Goal: Task Accomplishment & Management: Use online tool/utility

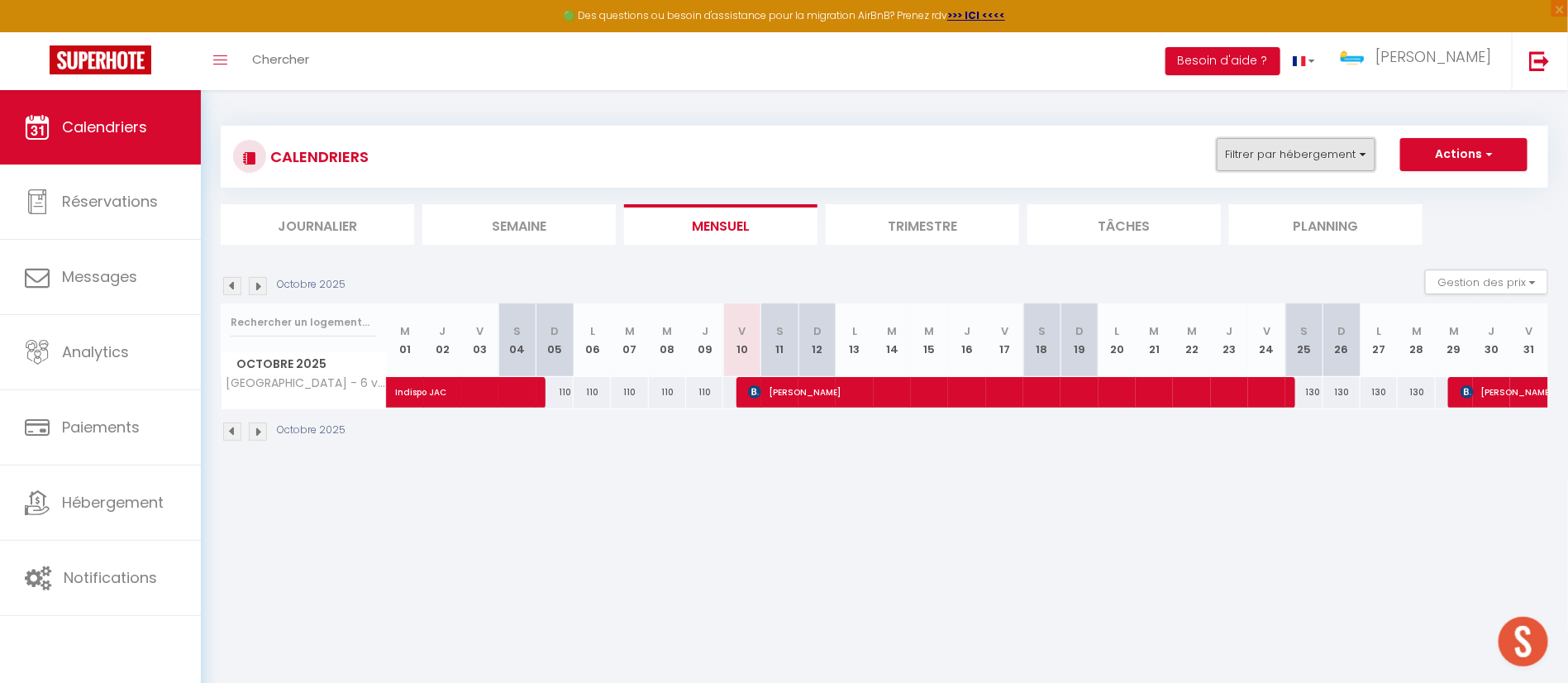
click at [1267, 167] on button "Filtrer par hébergement" at bounding box center [1296, 155] width 159 height 33
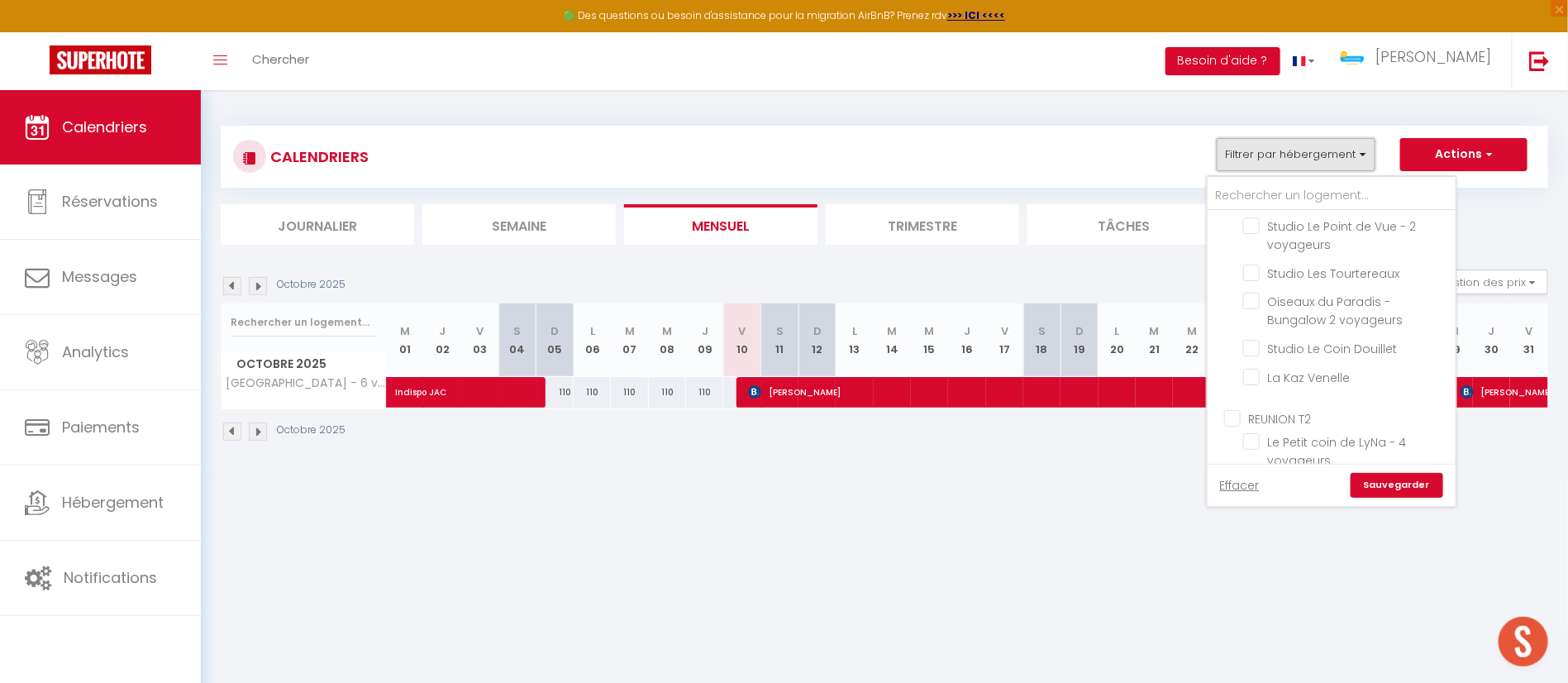
scroll to position [496, 0]
click at [1252, 405] on input "Ticanot - 4 voyageurs" at bounding box center [1346, 403] width 207 height 17
checkbox input "true"
checkbox input "false"
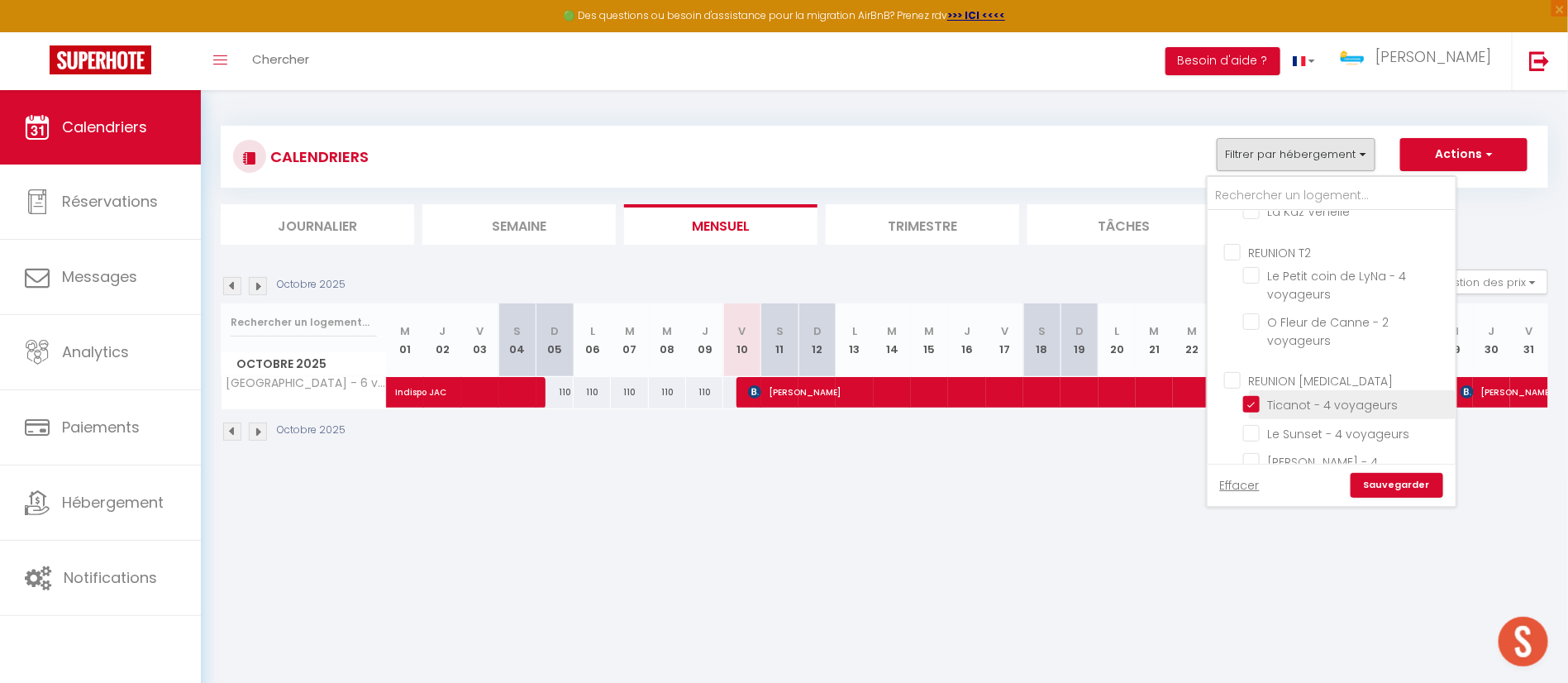
checkbox input "false"
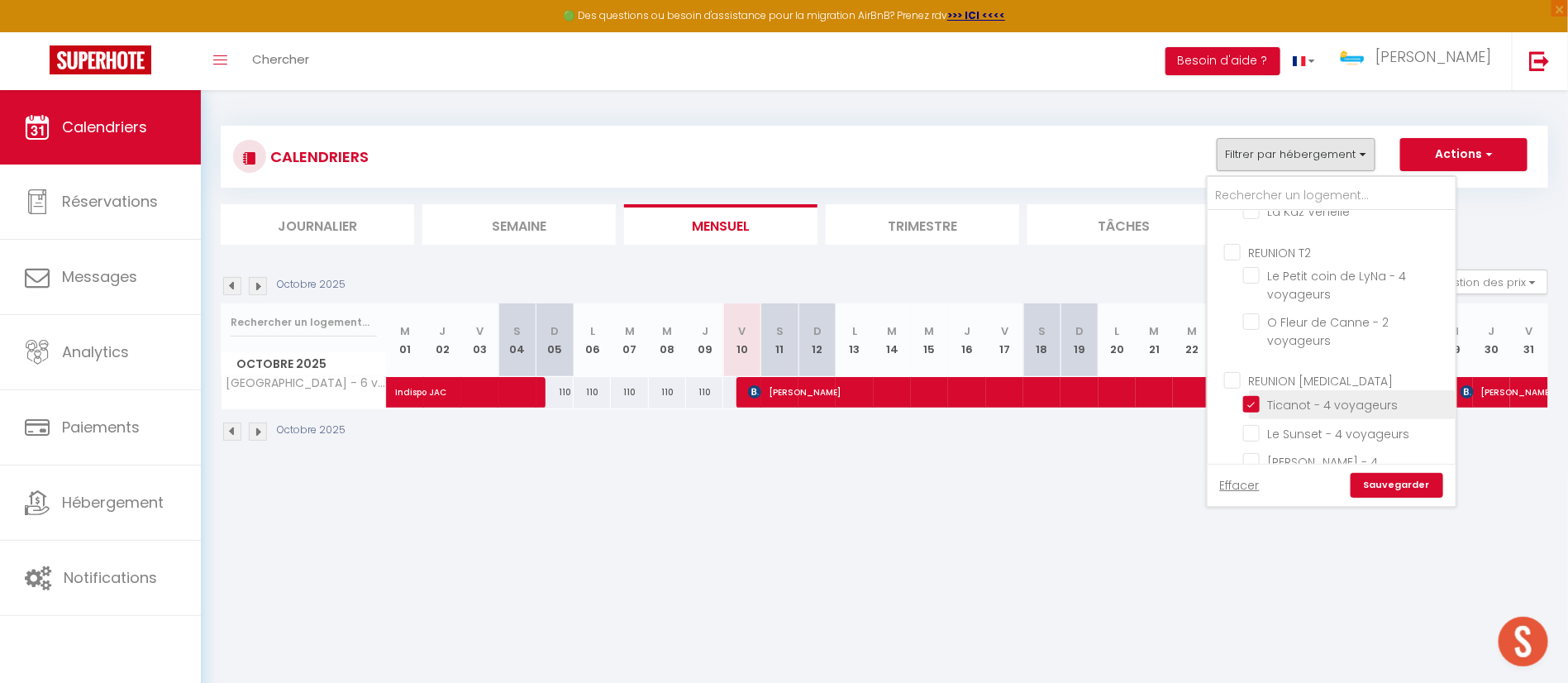
checkbox input "false"
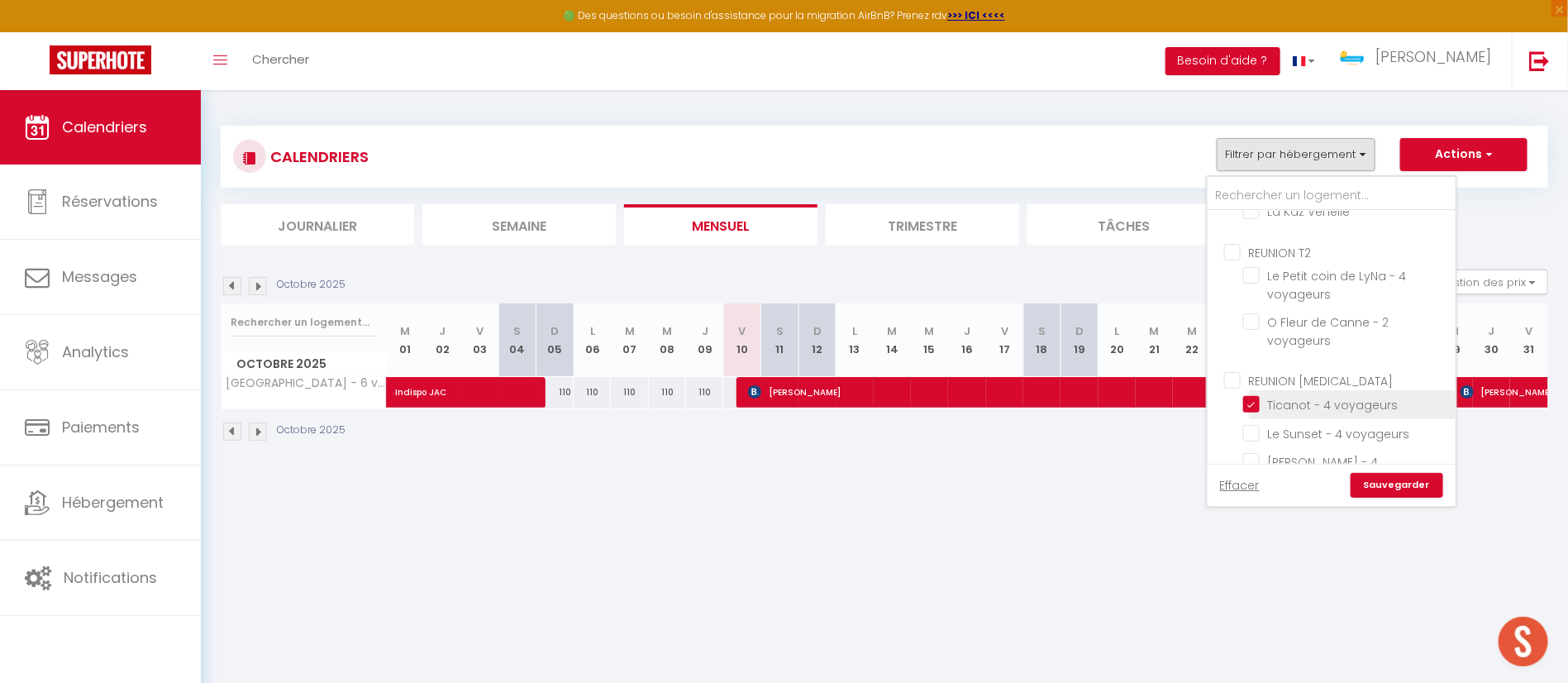
checkbox input "false"
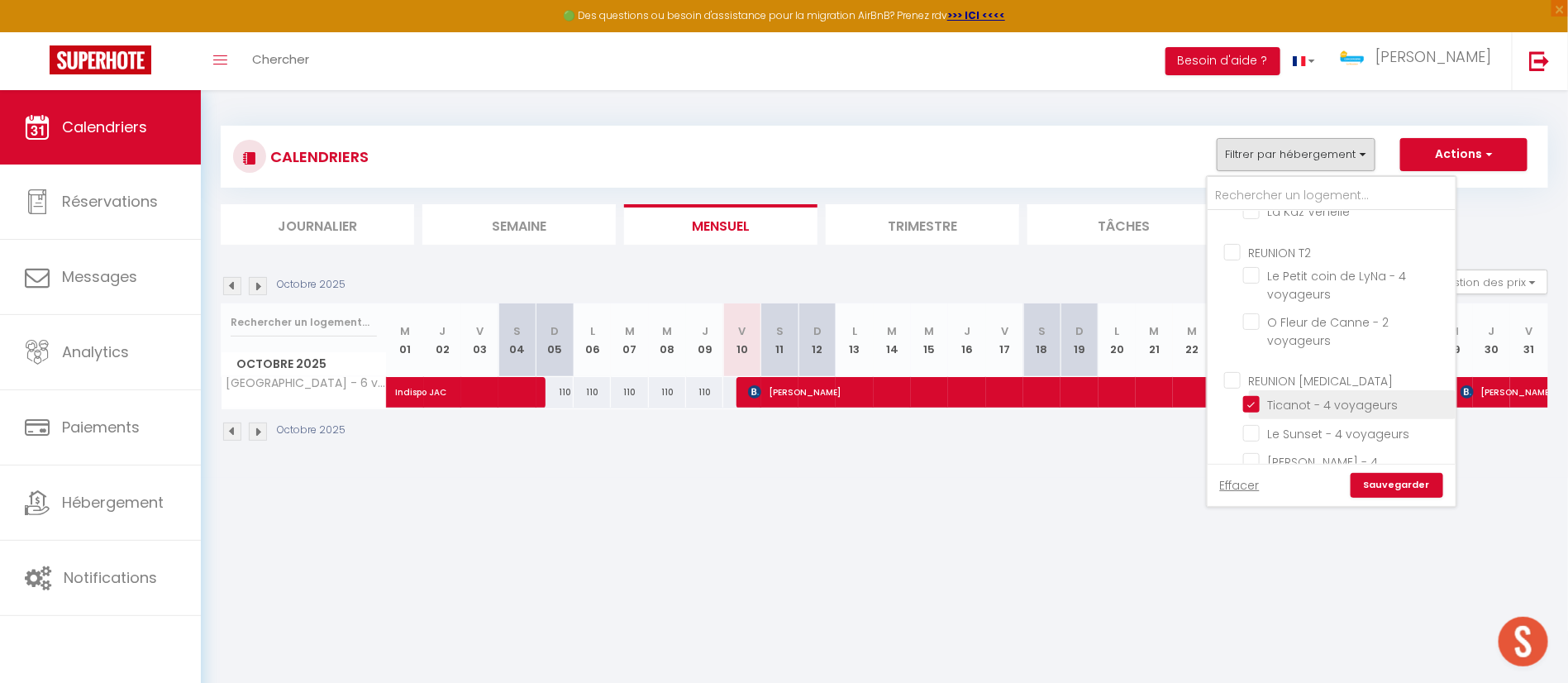
checkbox input "false"
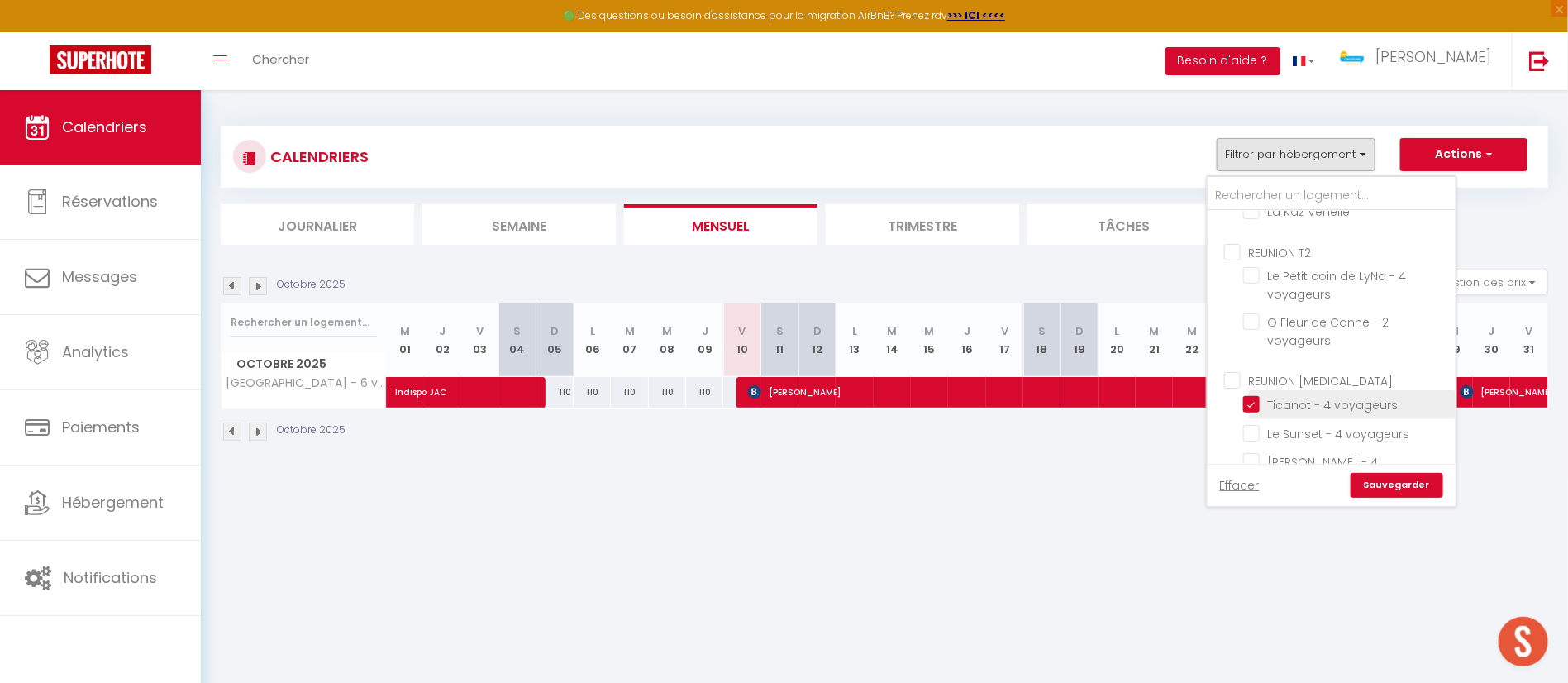
checkbox input "false"
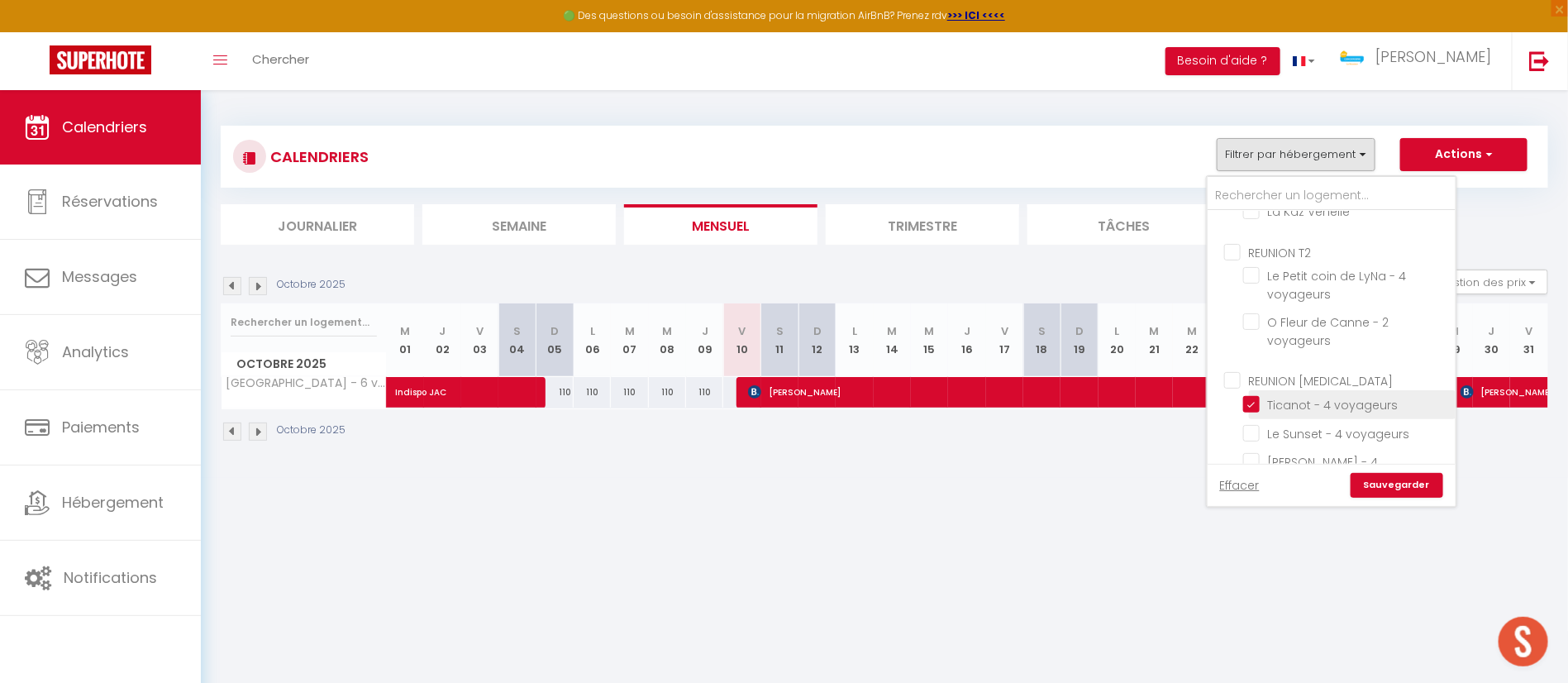
checkbox input "false"
click at [1259, 432] on input "Le Sunset - 4 voyageurs" at bounding box center [1346, 432] width 207 height 17
checkbox input "true"
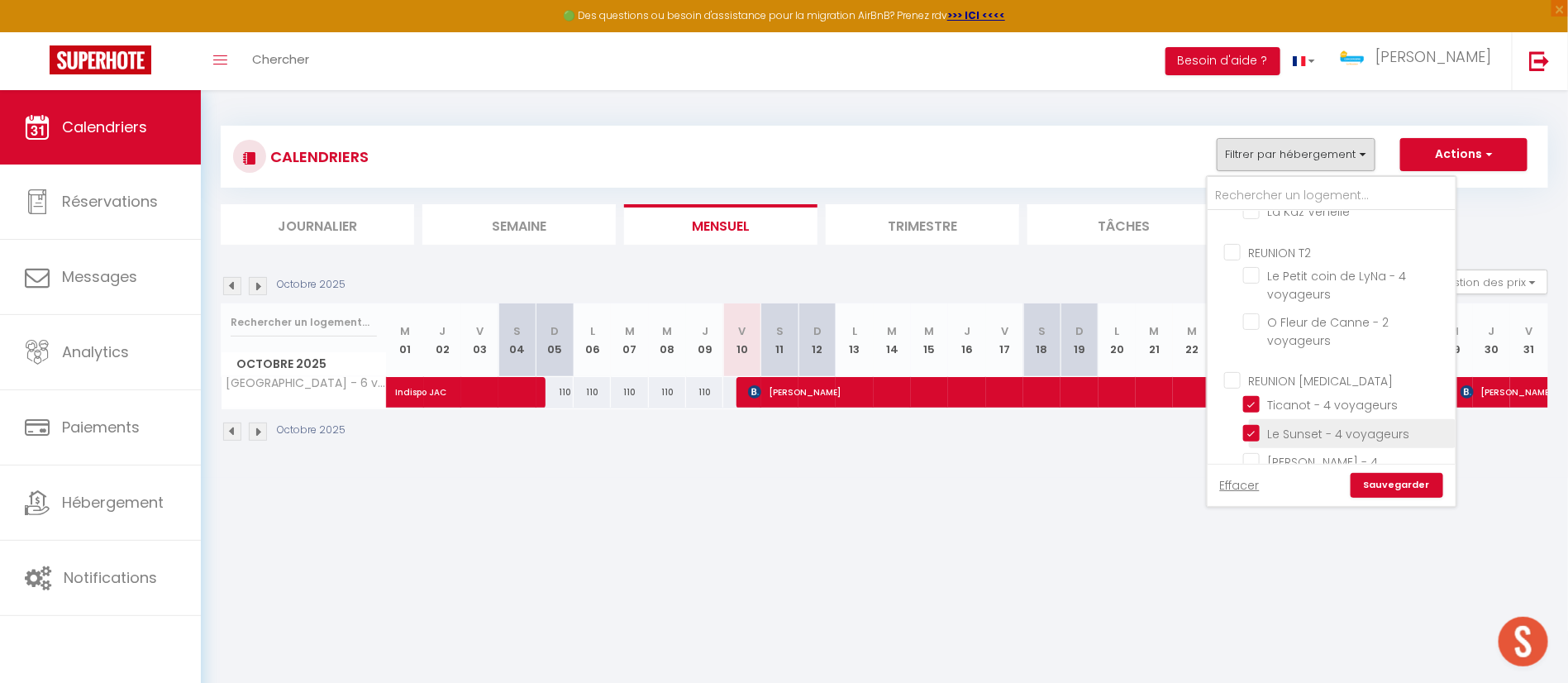
checkbox input "false"
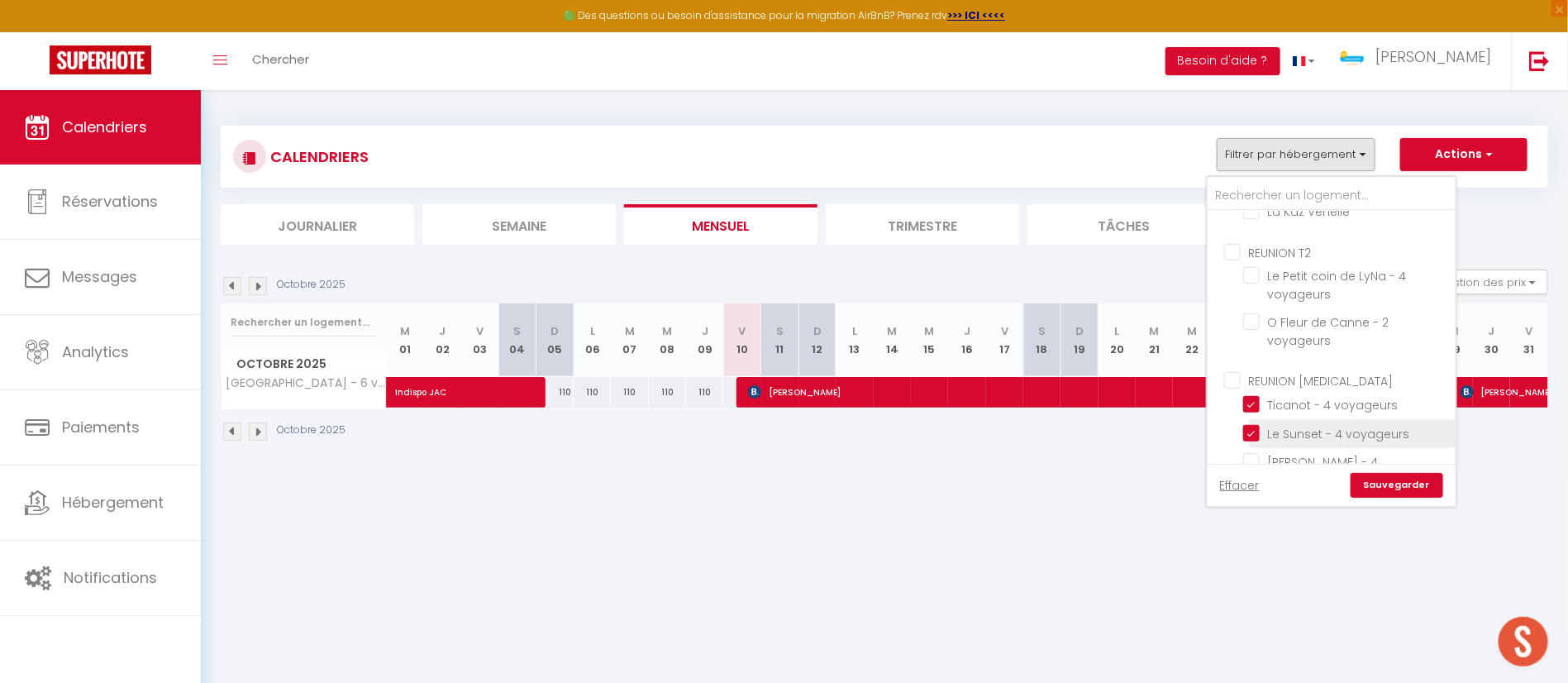
checkbox input "false"
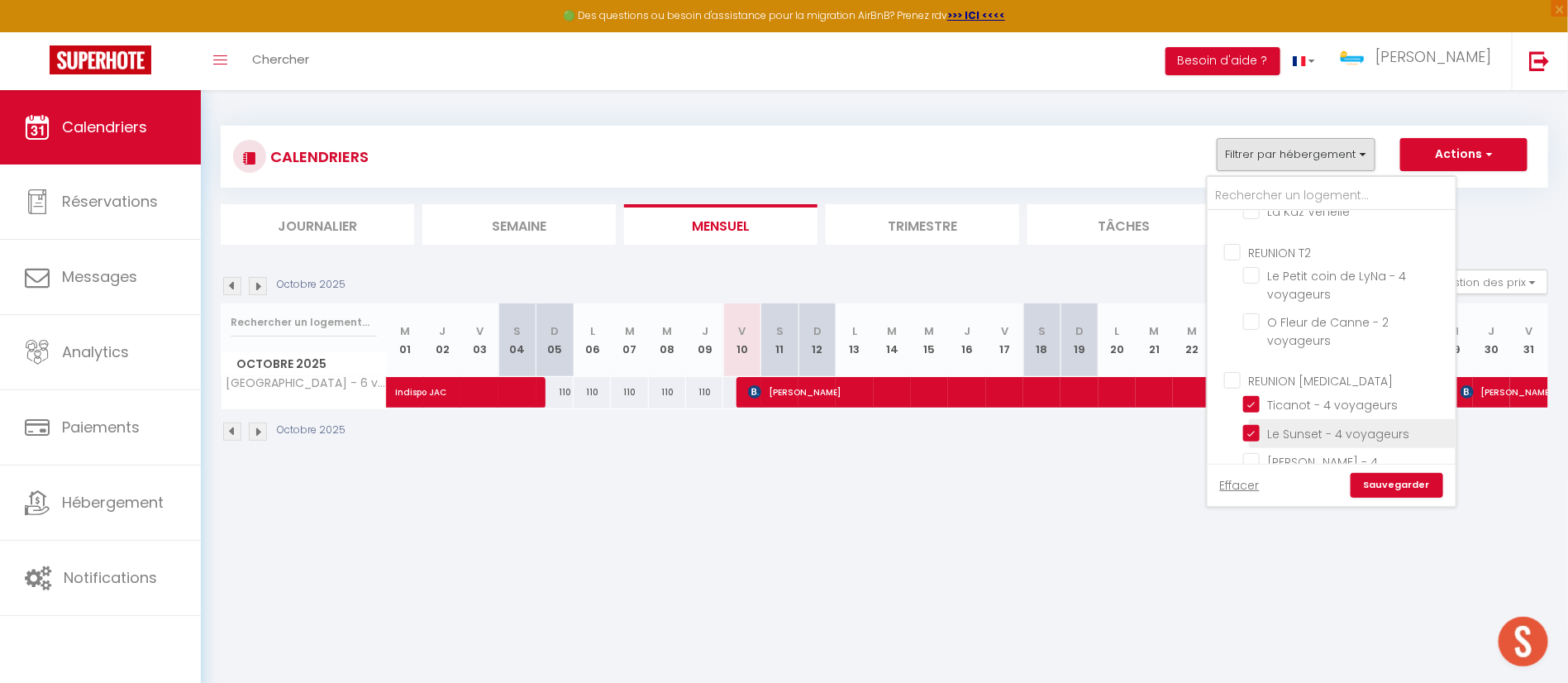
checkbox input "false"
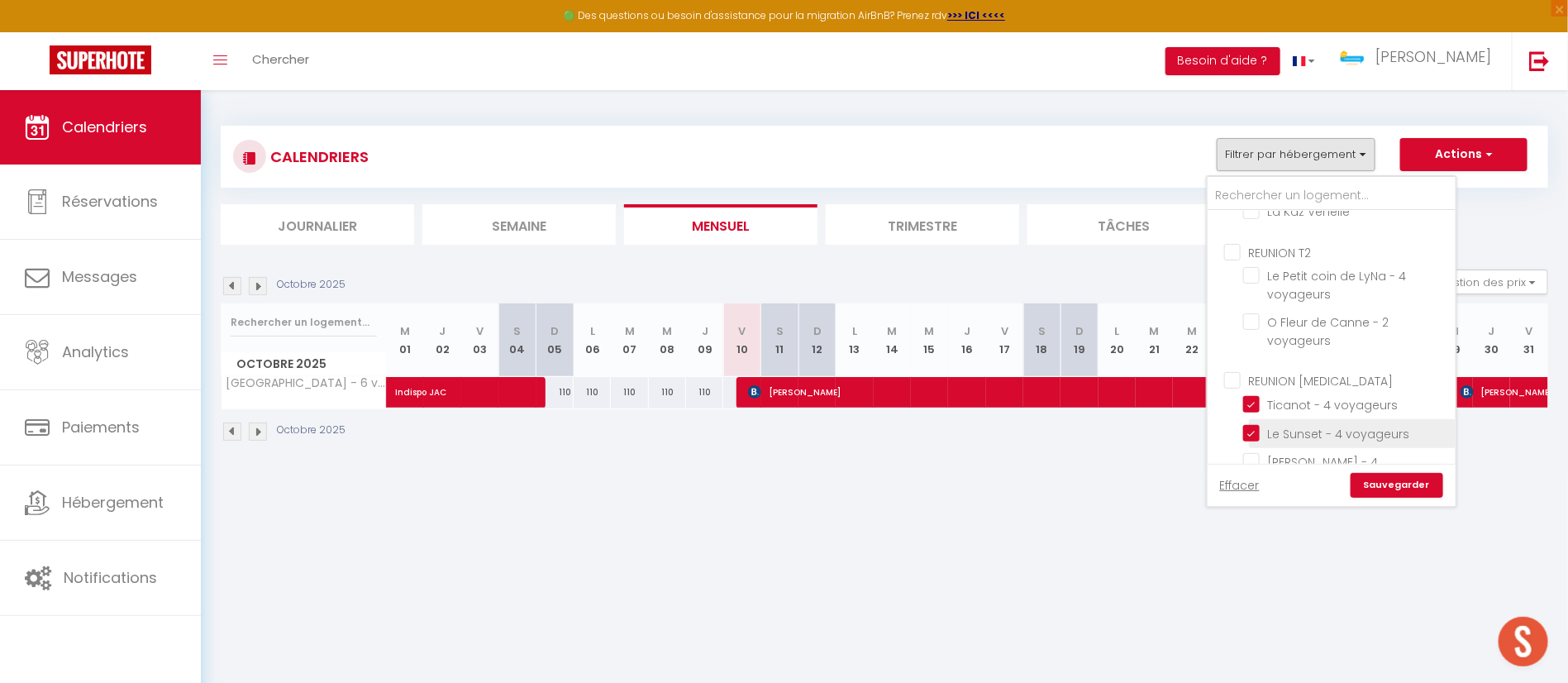
checkbox input "false"
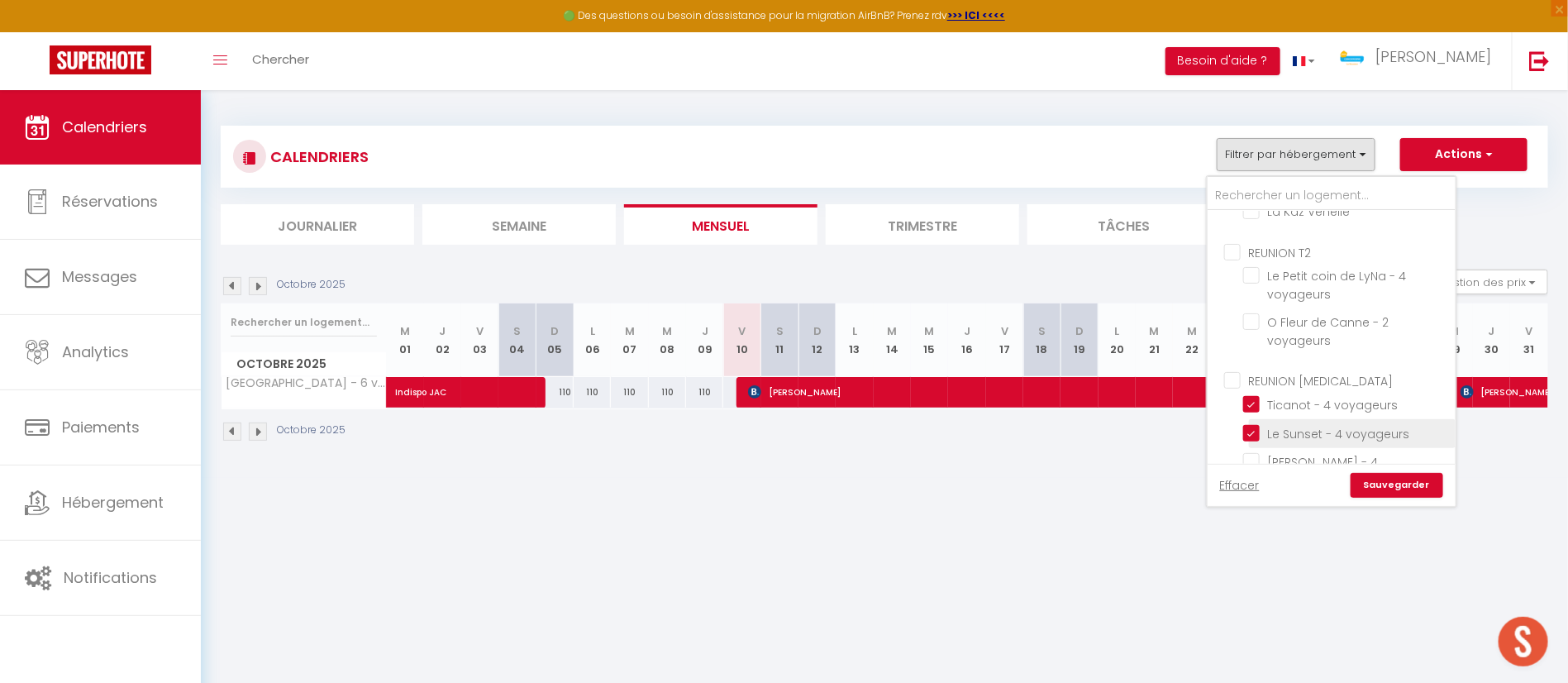
checkbox input "false"
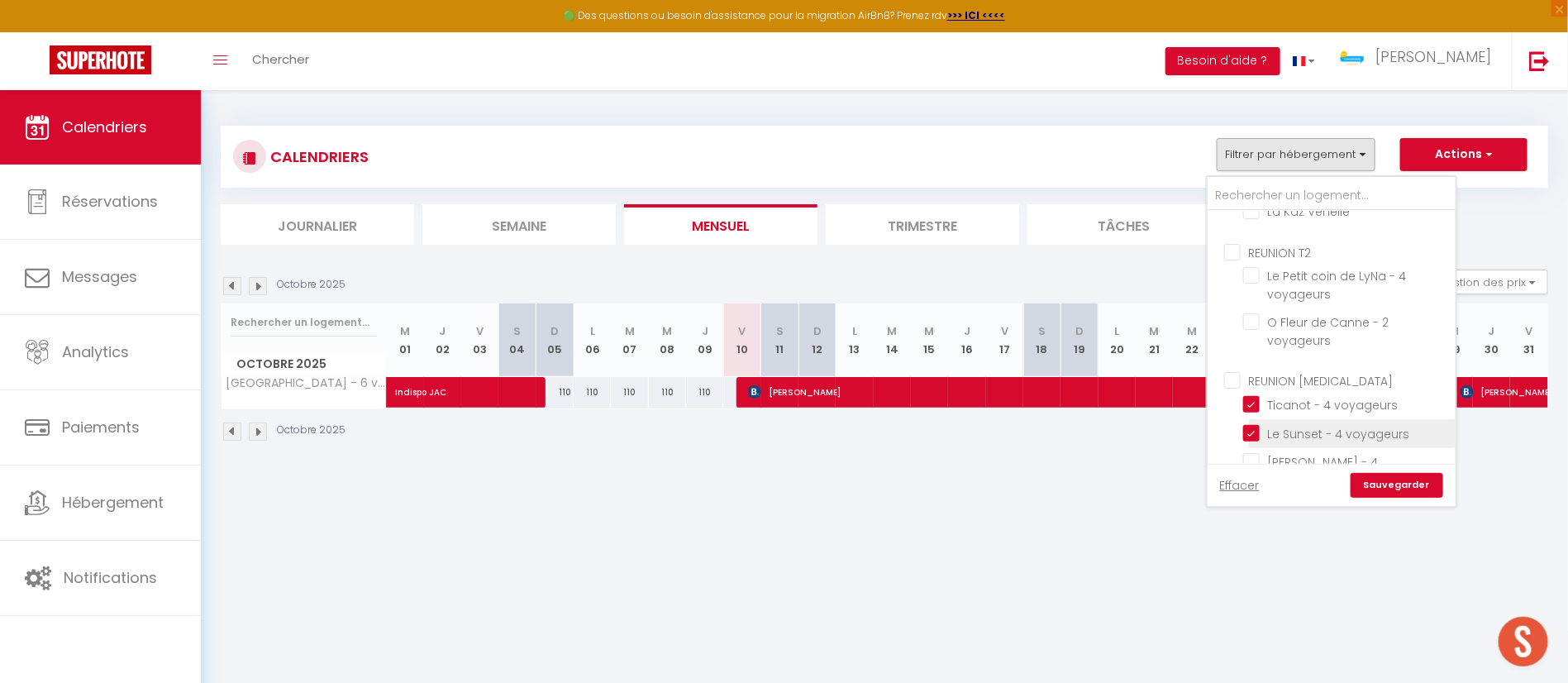
checkbox input "false"
click at [1373, 479] on link "Sauvegarder" at bounding box center [1396, 486] width 92 height 25
